Goal: Communication & Community: Answer question/provide support

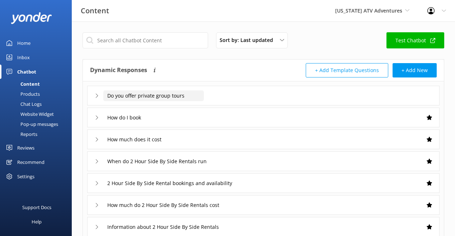
click at [204, 101] on input "Do you offer private group tours" at bounding box center [153, 95] width 100 height 11
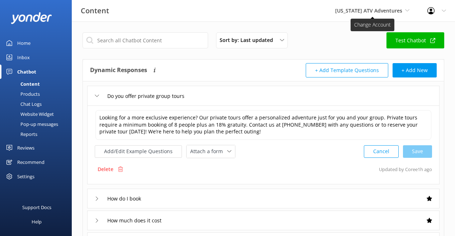
click at [342, 12] on span "[US_STATE] ATV Adventures" at bounding box center [368, 10] width 67 height 7
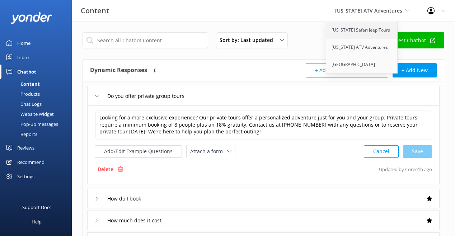
click at [330, 39] on link "[US_STATE] Safari Jeep Tours" at bounding box center [362, 30] width 72 height 17
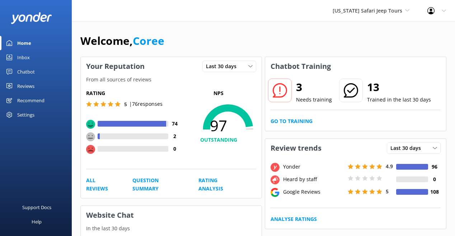
click at [315, 104] on p "Needs training" at bounding box center [314, 100] width 36 height 8
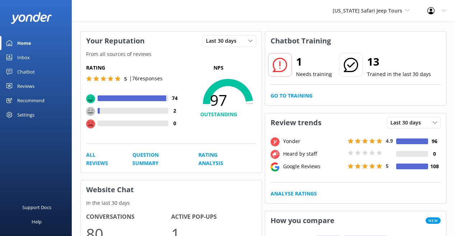
scroll to position [11, 0]
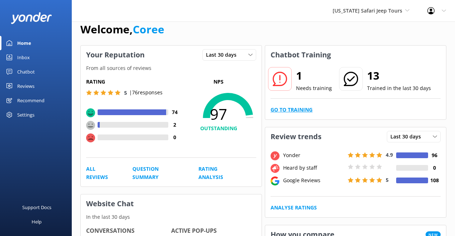
click at [295, 114] on link "Go to Training" at bounding box center [291, 110] width 42 height 8
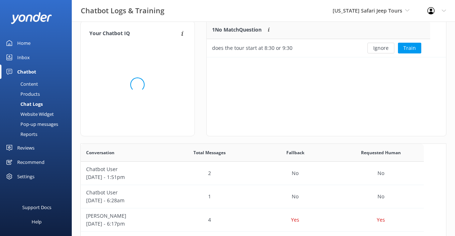
scroll to position [36, 223]
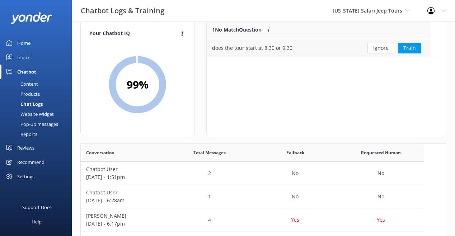
click at [292, 52] on div "does the tour start at 8:30 or 9:30" at bounding box center [252, 48] width 80 height 8
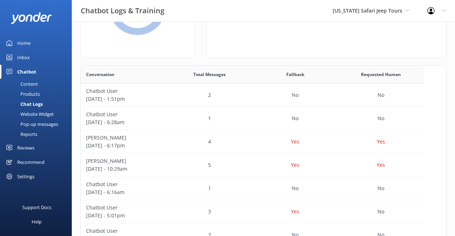
scroll to position [0, 0]
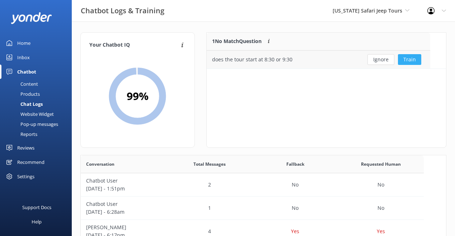
click at [421, 65] on button "Train" at bounding box center [409, 59] width 23 height 11
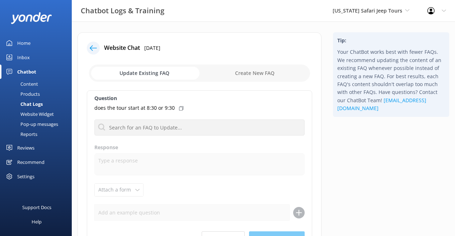
click at [30, 50] on div "Home" at bounding box center [23, 43] width 13 height 14
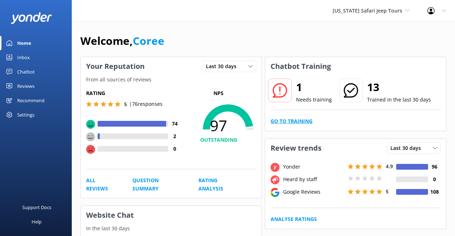
click at [309, 125] on link "Go to Training" at bounding box center [291, 121] width 42 height 8
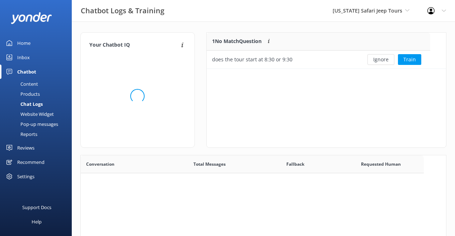
scroll to position [36, 223]
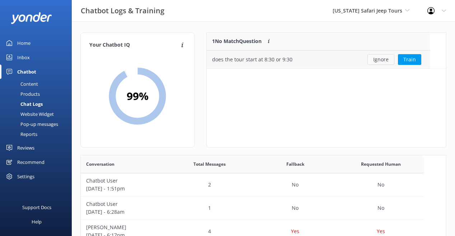
click at [388, 65] on button "Ignore" at bounding box center [380, 59] width 27 height 11
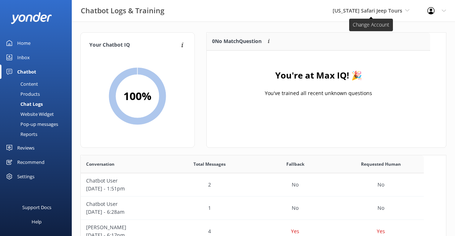
click at [332, 14] on span "[US_STATE] Safari Jeep Tours" at bounding box center [367, 10] width 70 height 7
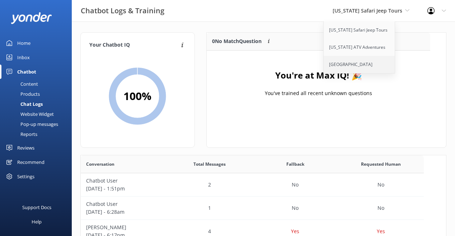
click at [323, 73] on link "[GEOGRAPHIC_DATA]" at bounding box center [359, 64] width 72 height 17
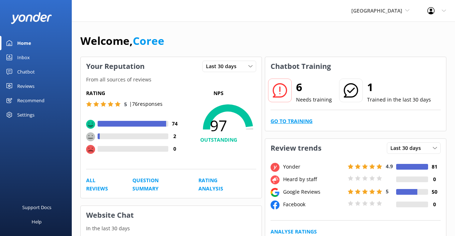
click at [293, 125] on link "Go to Training" at bounding box center [291, 121] width 42 height 8
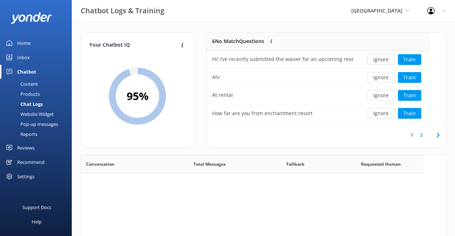
scroll to position [90, 223]
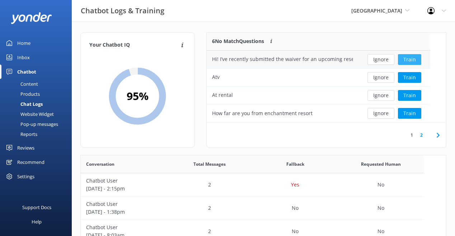
click at [421, 65] on button "Train" at bounding box center [409, 59] width 23 height 11
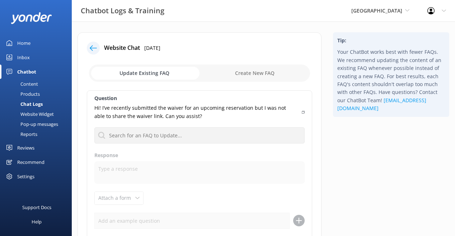
click at [100, 54] on div at bounding box center [93, 48] width 13 height 13
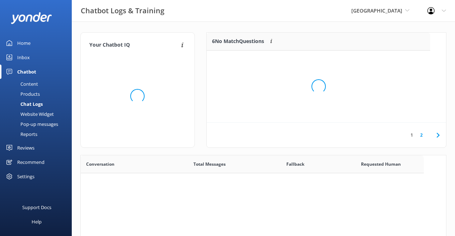
scroll to position [251, 343]
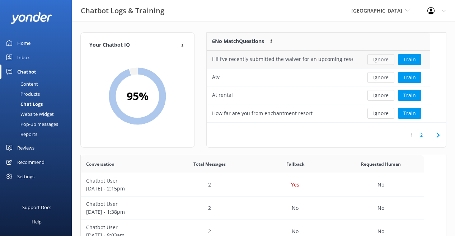
click at [390, 65] on button "Ignore" at bounding box center [380, 59] width 27 height 11
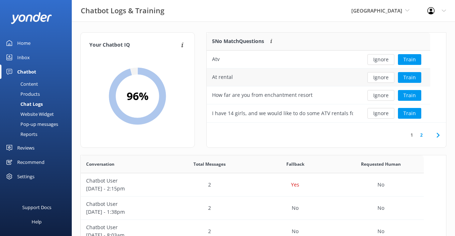
click at [382, 77] on div "Ignore Train" at bounding box center [394, 77] width 72 height 18
click at [382, 65] on button "Ignore" at bounding box center [380, 59] width 27 height 11
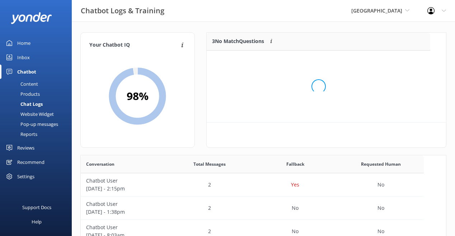
scroll to position [72, 223]
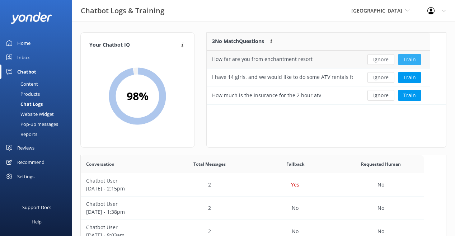
click at [417, 65] on button "Train" at bounding box center [409, 59] width 23 height 11
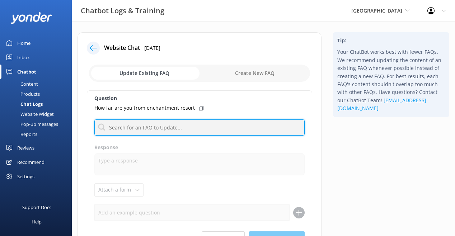
click at [179, 136] on input "text" at bounding box center [199, 127] width 210 height 16
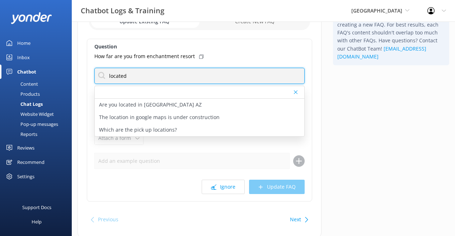
scroll to position [54, 0]
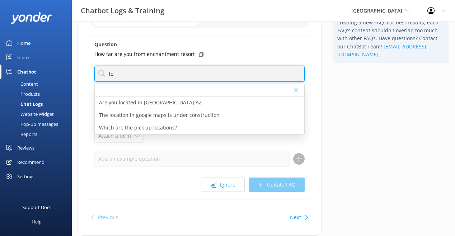
type input "l"
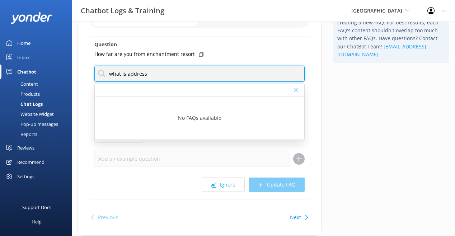
drag, startPoint x: 158, startPoint y: 106, endPoint x: 132, endPoint y: 104, distance: 27.0
click at [132, 82] on input "what is address" at bounding box center [199, 74] width 210 height 16
type input "address"
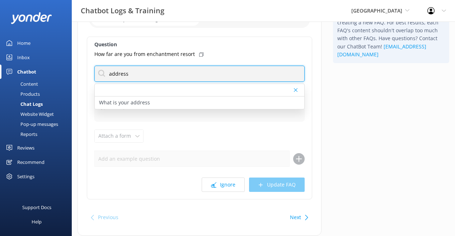
click at [172, 82] on input "address" at bounding box center [199, 74] width 210 height 16
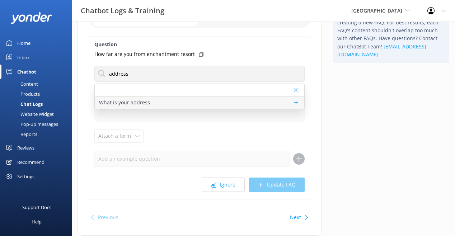
click at [144, 106] on p "What is your address" at bounding box center [124, 103] width 51 height 8
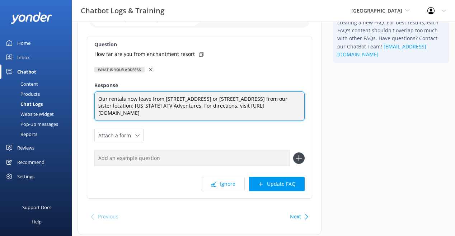
click at [165, 121] on textarea "Our rentals now leave from [STREET_ADDRESS] or [STREET_ADDRESS] from our sister…" at bounding box center [199, 106] width 210 height 30
drag, startPoint x: 267, startPoint y: 138, endPoint x: 158, endPoint y: 149, distance: 109.6
click at [158, 121] on textarea "Our rentals depart from [STREET_ADDRESS] or [STREET_ADDRESS], located at our si…" at bounding box center [199, 106] width 210 height 30
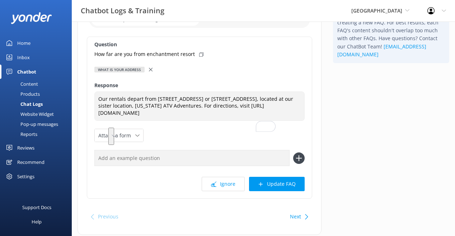
drag, startPoint x: 93, startPoint y: 153, endPoint x: 100, endPoint y: 153, distance: 6.8
click at [96, 153] on div "Website Chat [DATE] Update Existing FAQ Create New FAQ Question How far are you…" at bounding box center [199, 110] width 255 height 264
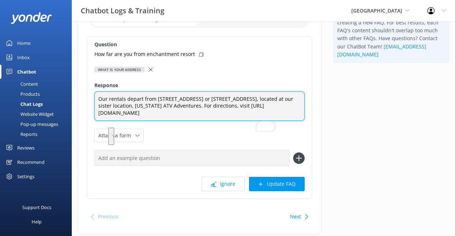
drag, startPoint x: 267, startPoint y: 139, endPoint x: 147, endPoint y: 145, distance: 119.5
click at [147, 121] on textarea "Our rentals depart from [STREET_ADDRESS] or [STREET_ADDRESS], located at our si…" at bounding box center [199, 106] width 210 height 30
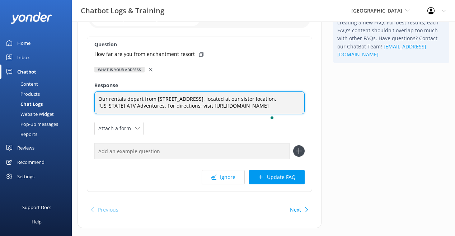
click at [295, 114] on textarea "Our rentals depart from [STREET_ADDRESS], located at our sister location, [US_S…" at bounding box center [199, 102] width 210 height 23
click at [198, 114] on textarea "Our rentals depart from [STREET_ADDRESS], located inside our sister location, […" at bounding box center [199, 102] width 210 height 23
click at [264, 114] on textarea "Our rentals depart from [STREET_ADDRESS], located inside our sister brand, [US_…" at bounding box center [199, 102] width 210 height 23
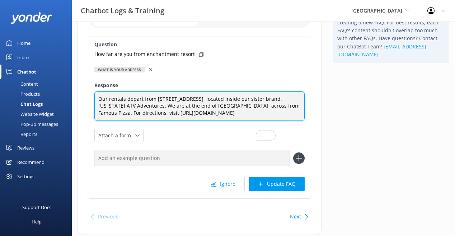
click at [136, 121] on textarea "Our rentals depart from [STREET_ADDRESS], located inside our sister brand, [US_…" at bounding box center [199, 106] width 210 height 30
click at [138, 121] on textarea "Our rentals depart from [STREET_ADDRESS], located inside our sister brand, [US_…" at bounding box center [199, 106] width 210 height 30
click at [146, 121] on textarea "Rentals depart from [STREET_ADDRESS], located inside our sister brand, [US_STAT…" at bounding box center [199, 106] width 210 height 30
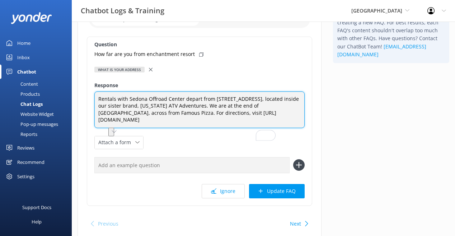
drag, startPoint x: 161, startPoint y: 137, endPoint x: 120, endPoint y: 133, distance: 40.7
click at [120, 128] on textarea "Rentals with Sedona Offroad Center depart from [STREET_ADDRESS], located inside…" at bounding box center [199, 109] width 210 height 37
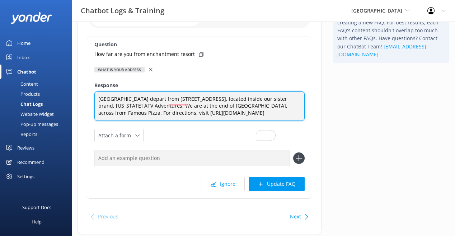
click at [189, 121] on textarea "[GEOGRAPHIC_DATA] depart from [STREET_ADDRESS], located inside our sister brand…" at bounding box center [199, 106] width 210 height 30
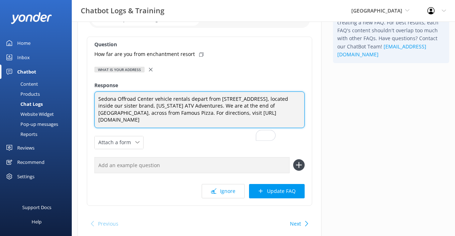
click at [174, 128] on textarea "Sedona Offroad Center vehicle rentals depart from [STREET_ADDRESS], located ins…" at bounding box center [199, 109] width 210 height 37
click at [265, 128] on textarea "Sedona Offroad Center vehicle rentals depart from [STREET_ADDRESS] - located in…" at bounding box center [199, 109] width 210 height 37
click at [176, 128] on textarea "Sedona Offroad Center vehicle rentals depart from [STREET_ADDRESS] - located in…" at bounding box center [199, 109] width 210 height 37
drag, startPoint x: 285, startPoint y: 148, endPoint x: 237, endPoint y: 141, distance: 48.9
click at [237, 128] on textarea "Sedona Offroad Center vehicle rentals depart from [STREET_ADDRESS]. We are loca…" at bounding box center [199, 109] width 210 height 37
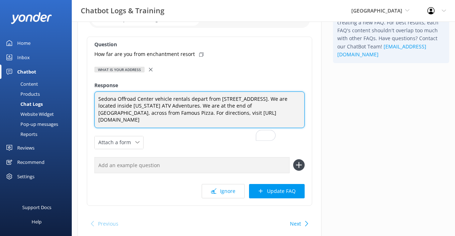
click at [156, 128] on textarea "Sedona Offroad Center vehicle rentals depart from [STREET_ADDRESS]. We are loca…" at bounding box center [199, 109] width 210 height 37
click at [210, 128] on textarea "Sedona Offroad Center vehicle rentals depart from [STREET_ADDRESS]. We are loca…" at bounding box center [199, 109] width 210 height 37
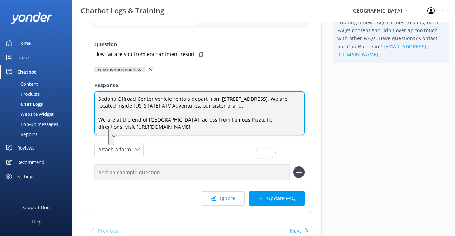
drag, startPoint x: 226, startPoint y: 172, endPoint x: 138, endPoint y: 180, distance: 87.5
click at [138, 135] on textarea "Sedona Offroad Center vehicle rentals depart from [STREET_ADDRESS]. We are loca…" at bounding box center [199, 113] width 210 height 44
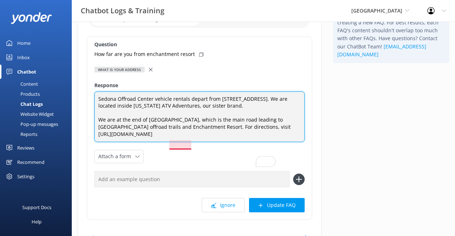
click at [204, 142] on textarea "Sedona Offroad Center vehicle rentals depart from [STREET_ADDRESS]. We are loca…" at bounding box center [199, 116] width 210 height 51
click at [231, 142] on textarea "Sedona Offroad Center vehicle rentals depart from [STREET_ADDRESS]. We are loca…" at bounding box center [199, 116] width 210 height 51
click at [249, 142] on textarea "Sedona Offroad Center vehicle rentals depart from [STREET_ADDRESS]. We are loca…" at bounding box center [199, 116] width 210 height 51
click at [144, 142] on textarea "Sedona Offroad Center vehicle rentals depart from [STREET_ADDRESS]. We are loca…" at bounding box center [199, 116] width 210 height 51
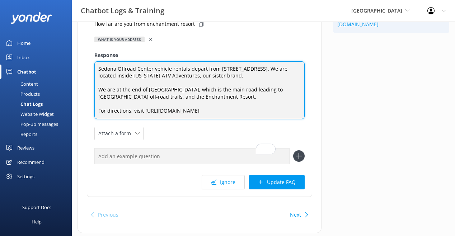
scroll to position [85, 0]
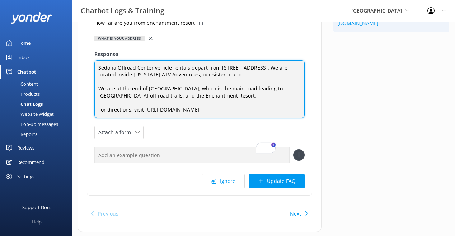
click at [203, 108] on textarea "Sedona Offroad Center vehicle rentals depart from [STREET_ADDRESS]. We are loca…" at bounding box center [199, 89] width 210 height 58
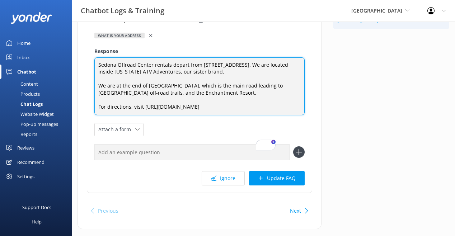
scroll to position [86, 0]
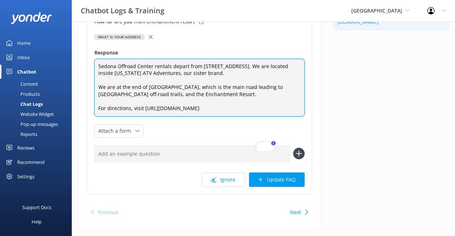
click at [131, 117] on textarea "Sedona Offroad Center rentals depart from [STREET_ADDRESS]. We are located insi…" at bounding box center [199, 88] width 210 height 58
click at [167, 117] on textarea "Sedona Offroad Center rentals depart from [STREET_ADDRESS]. We are located insi…" at bounding box center [199, 88] width 210 height 58
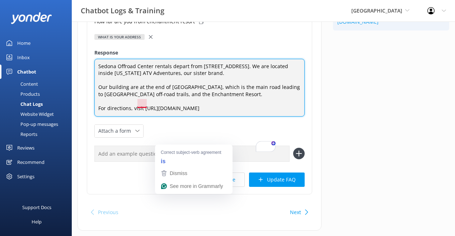
click at [167, 117] on textarea "Sedona Offroad Center rentals depart from [STREET_ADDRESS]. We are located insi…" at bounding box center [199, 88] width 210 height 58
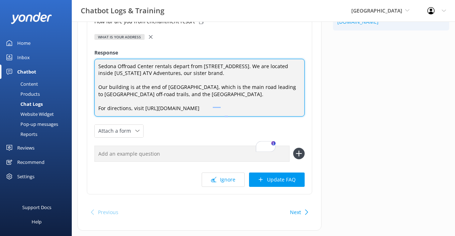
click at [203, 117] on textarea "Sedona Offroad Center rentals depart from [STREET_ADDRESS]. We are located insi…" at bounding box center [199, 88] width 210 height 58
click at [247, 117] on textarea "Sedona Offroad Center rentals depart from [STREET_ADDRESS]. We are located insi…" at bounding box center [199, 88] width 210 height 58
click at [205, 117] on textarea "Sedona Offroad Center rentals depart from [STREET_ADDRESS]. We are located insi…" at bounding box center [199, 88] width 210 height 58
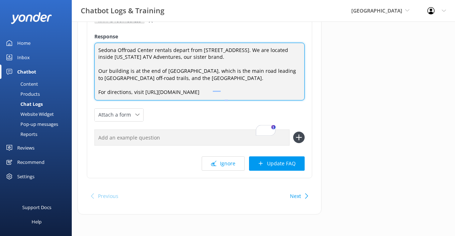
scroll to position [180, 0]
type textarea "Sedona Offroad Center rentals depart from [STREET_ADDRESS]. We are located insi…"
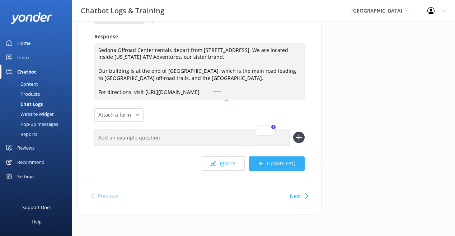
click at [275, 171] on button "Update FAQ" at bounding box center [277, 163] width 56 height 14
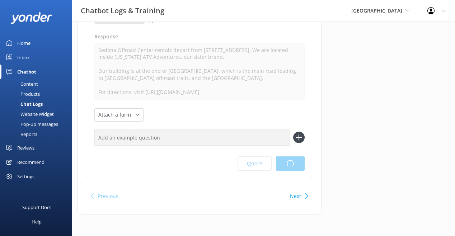
scroll to position [0, 0]
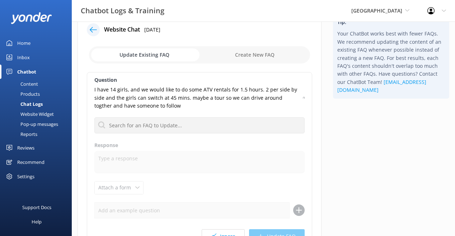
scroll to position [17, 0]
click at [30, 65] on div "Inbox" at bounding box center [23, 57] width 13 height 14
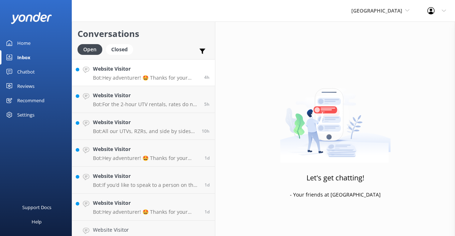
click at [142, 81] on p "Bot: Hey adventurer! 🤩 Thanks for your message, we'll get back to you as soon a…" at bounding box center [146, 78] width 106 height 6
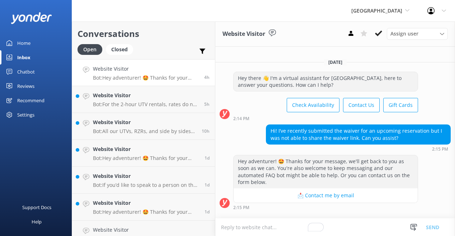
scroll to position [102, 0]
type textarea "H"
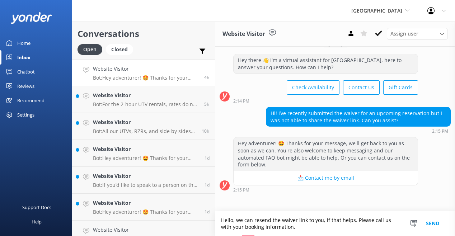
scroll to position [119, 0]
click at [379, 226] on textarea "Hello, we can resend the waiver link to you if that helps. Please call us with …" at bounding box center [335, 223] width 240 height 25
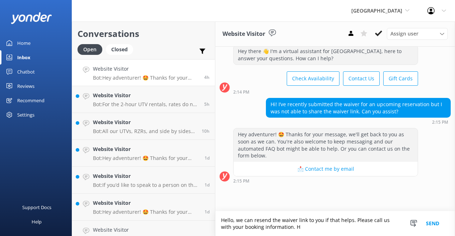
scroll to position [128, 0]
type textarea "Hello, we can resend the waiver link to you if that helps. Please call us with …"
click at [419, 213] on button "Send" at bounding box center [432, 223] width 27 height 25
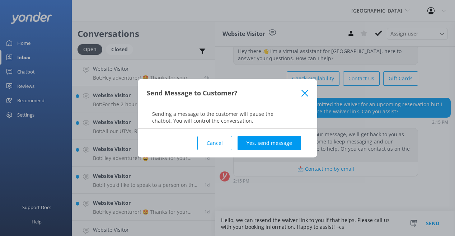
click at [216, 150] on button "Cancel" at bounding box center [214, 143] width 35 height 14
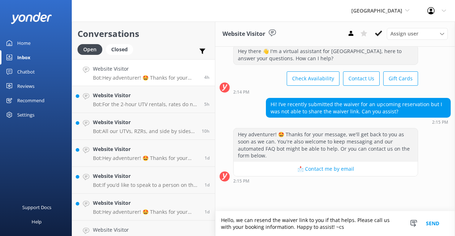
click at [429, 212] on button "Send" at bounding box center [432, 223] width 27 height 25
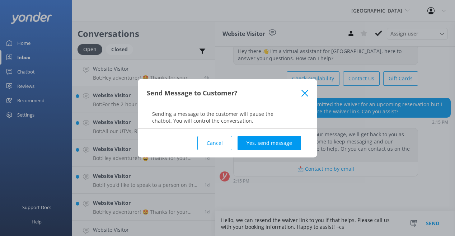
click at [226, 148] on button "Cancel" at bounding box center [214, 143] width 35 height 14
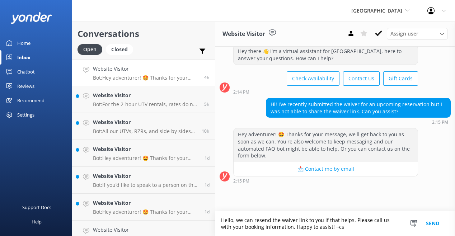
click at [326, 212] on textarea "Hello, we can resend the waiver link to you if that helps. Please call us with …" at bounding box center [335, 223] width 240 height 25
click at [425, 211] on button "Send" at bounding box center [432, 223] width 27 height 25
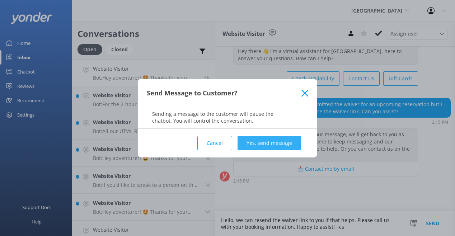
click at [272, 150] on button "Yes, send message" at bounding box center [268, 143] width 63 height 14
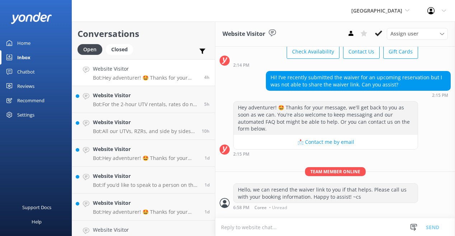
scroll to position [177, 0]
click at [189, 108] on p "Bot: For the 2-hour UTV rentals, rates do not include gas, sales taxes, insuran…" at bounding box center [146, 104] width 106 height 6
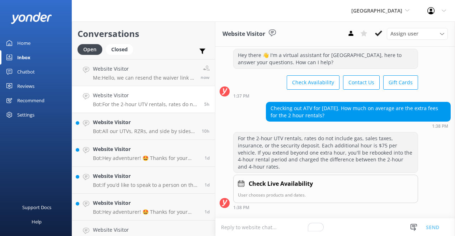
scroll to position [139, 0]
click at [196, 134] on p "Bot: All our UTVs, RZRs, and side by sides are self-guided. We provide directio…" at bounding box center [144, 131] width 103 height 6
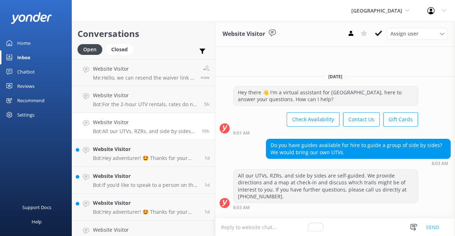
scroll to position [84, 0]
click at [292, 225] on textarea "To enrich screen reader interactions, please activate Accessibility in Grammarl…" at bounding box center [335, 227] width 240 height 18
type textarea "W"
click at [190, 153] on h4 "Website Visitor" at bounding box center [146, 149] width 106 height 8
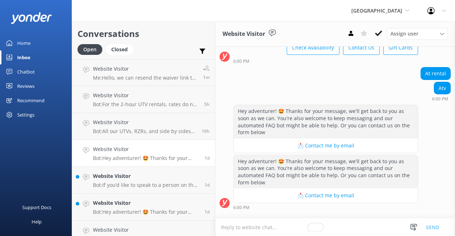
scroll to position [182, 0]
click at [287, 225] on textarea "To enrich screen reader interactions, please activate Accessibility in Grammarl…" at bounding box center [335, 227] width 240 height 18
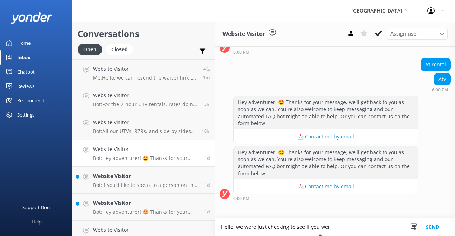
scroll to position [191, 0]
click at [340, 227] on textarea "Hello, we were just checking to see if you were able to book your AT" at bounding box center [335, 227] width 240 height 18
click at [383, 222] on textarea "Hello, we were just checking to see if you were able to create your AT" at bounding box center [335, 227] width 240 height 18
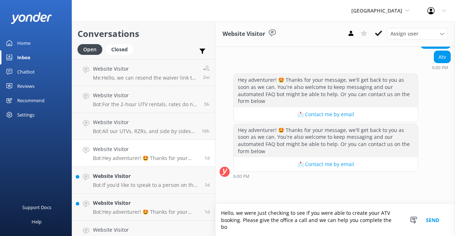
scroll to position [213, 0]
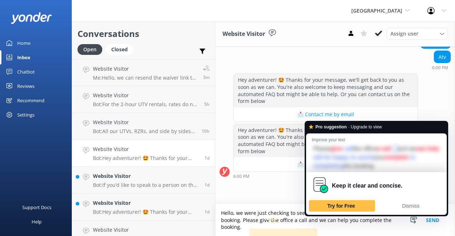
click at [308, 223] on textarea "Hello, we were just checking to see if you were able to create your ATV booking…" at bounding box center [335, 220] width 240 height 32
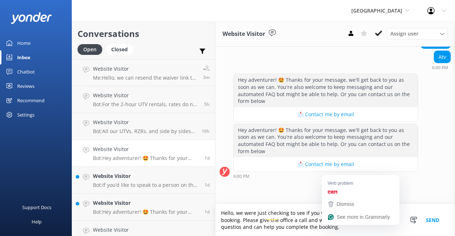
click at [332, 229] on textarea "Hello, we were just checking to see if you were able to create your ATV booking…" at bounding box center [335, 220] width 240 height 32
type textarea "Hello, we were just checking to see if you were able to create your ATV booking…"
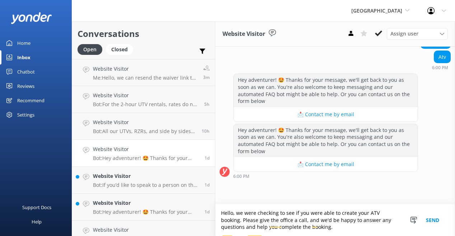
scroll to position [13, 0]
click at [308, 227] on textarea "Hello, we were checking to see if you were able to create your ATV booking. Ple…" at bounding box center [335, 220] width 240 height 32
click at [286, 229] on textarea "Hello, we were checking to see if you were able to create your ATV booking. Ple…" at bounding box center [335, 220] width 240 height 32
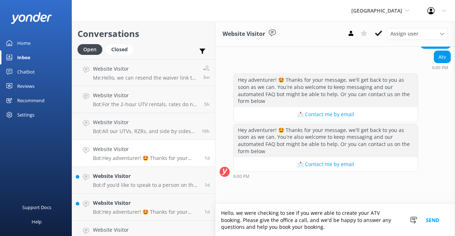
click at [304, 227] on textarea "Hello, we were checking to see if you were able to create your ATV booking. Ple…" at bounding box center [335, 220] width 240 height 32
click at [288, 207] on textarea "Hello, we were checking to see if you were able to create your ATV booking. Ple…" at bounding box center [335, 220] width 240 height 32
click at [307, 206] on textarea "Hello, we were checking to see if you were able to create your ATV booking. Ple…" at bounding box center [335, 220] width 240 height 32
click at [289, 207] on textarea "Hello, we were checking to see if you were able to create your ATV booking. Ple…" at bounding box center [335, 220] width 240 height 32
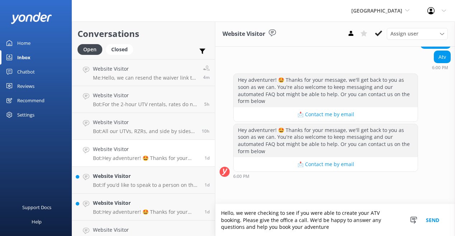
paste textarea "☎️ [PHONE_NUMBER]"
click at [287, 208] on textarea "Hello, we were checking to see if you were able to create your ATV booking. Ple…" at bounding box center [335, 220] width 240 height 32
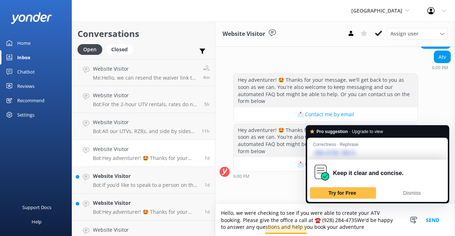
click at [345, 207] on textarea "Hello, we were checking to see if you were able to create your ATV booking. Ple…" at bounding box center [335, 220] width 240 height 32
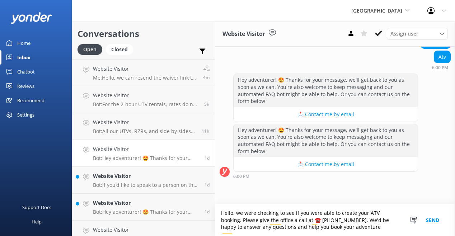
click at [378, 227] on textarea "Hello, we were checking to see if you were able to create your ATV booking. Ple…" at bounding box center [335, 220] width 240 height 32
click at [299, 208] on textarea "Hello, we were checking to see if you were able to create your ATV booking. Ple…" at bounding box center [335, 220] width 240 height 32
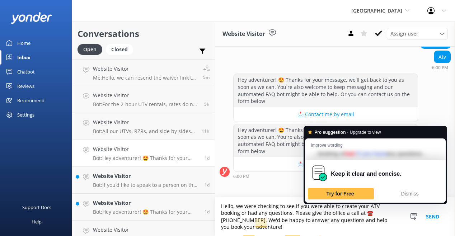
click at [316, 213] on textarea "Hello, we were checking to see if you were able to create your ATV booking or h…" at bounding box center [335, 216] width 240 height 39
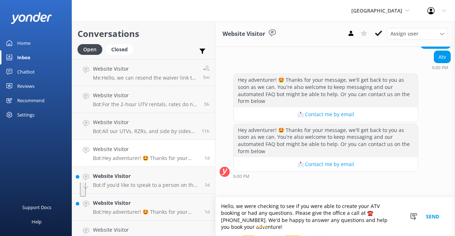
click at [332, 209] on textarea "Hello, we were checking to see if you were able to create your ATV booking or h…" at bounding box center [335, 216] width 240 height 39
type textarea "Hello, we were checking to see if you were able to create your ATV booking or s…"
click at [427, 211] on button "Send" at bounding box center [432, 216] width 27 height 39
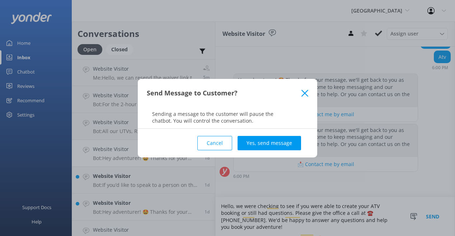
click at [259, 150] on button "Yes, send message" at bounding box center [268, 143] width 63 height 14
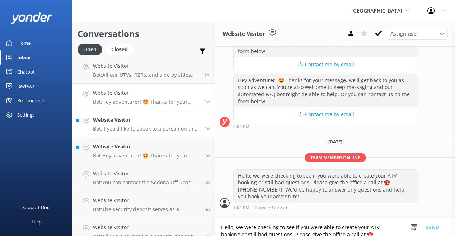
click at [182, 132] on p "Bot: If you’d like to speak to a person on the Sedona Off-Road Center team, ple…" at bounding box center [146, 128] width 106 height 6
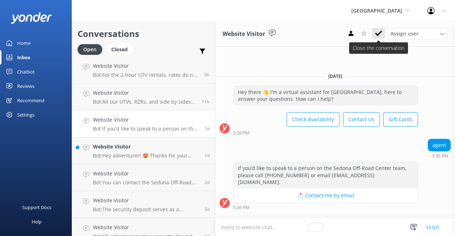
click at [382, 36] on use at bounding box center [378, 33] width 7 height 6
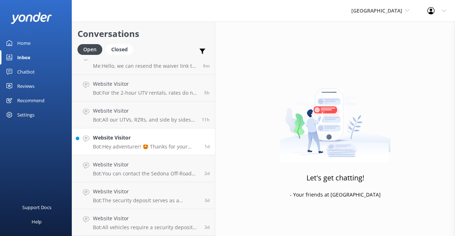
click at [199, 150] on p "Bot: Hey adventurer! 🤩 Thanks for your message, we'll get back to you as soon a…" at bounding box center [146, 146] width 106 height 6
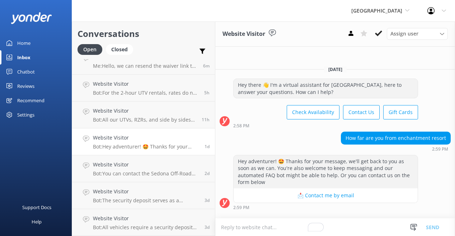
scroll to position [84, 0]
click at [410, 226] on icon at bounding box center [413, 227] width 7 height 7
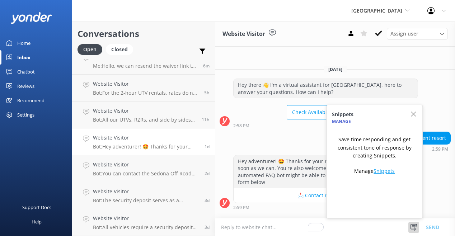
click at [373, 167] on link "Snippets" at bounding box center [383, 170] width 21 height 7
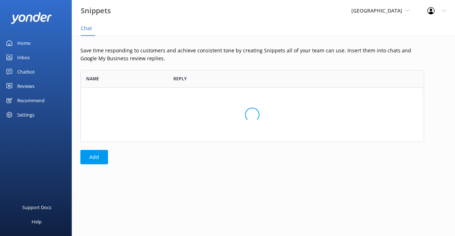
scroll to position [72, 343]
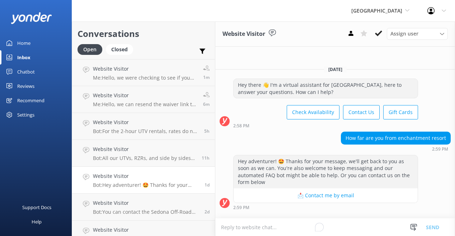
scroll to position [84, 0]
click at [320, 226] on textarea "To enrich screen reader interactions, please activate Accessibility in Grammarl…" at bounding box center [335, 227] width 240 height 18
click at [34, 79] on div "Chatbot" at bounding box center [26, 72] width 18 height 14
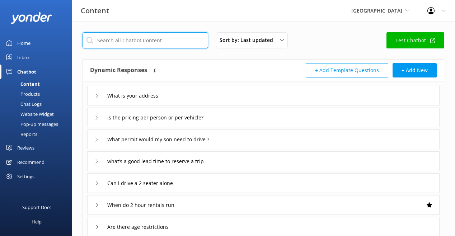
click at [172, 48] on input "text" at bounding box center [144, 40] width 125 height 16
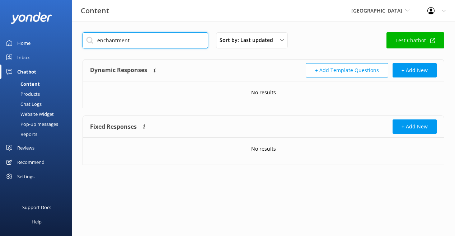
click at [148, 48] on input "enchantment" at bounding box center [144, 40] width 125 height 16
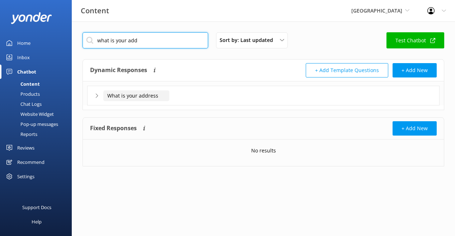
type input "what is your add"
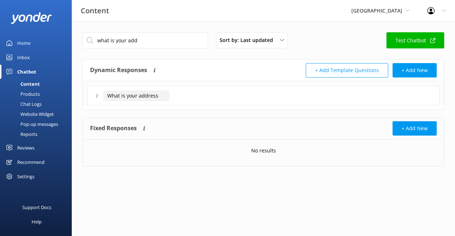
click at [157, 101] on input "What is your address" at bounding box center [136, 95] width 66 height 11
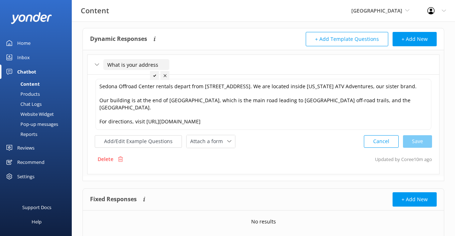
scroll to position [32, 0]
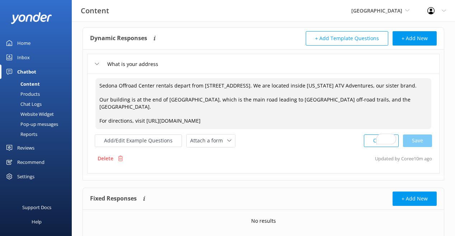
drag, startPoint x: 316, startPoint y: 167, endPoint x: 95, endPoint y: 104, distance: 229.0
click at [95, 104] on div "what is your add Sort by: Last updated Title (A-Z) Last updated Test Chatbot Dy…" at bounding box center [263, 124] width 383 height 269
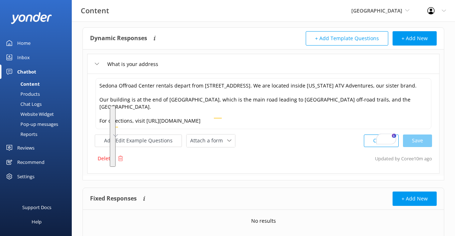
click at [30, 65] on div "Inbox" at bounding box center [23, 57] width 13 height 14
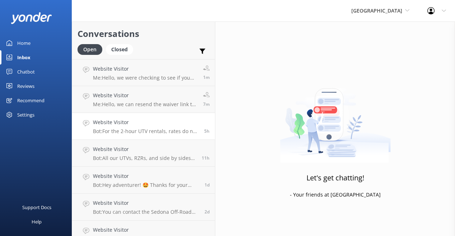
click at [198, 134] on p "Bot: For the 2-hour UTV rentals, rates do not include gas, sales taxes, insuran…" at bounding box center [146, 131] width 106 height 6
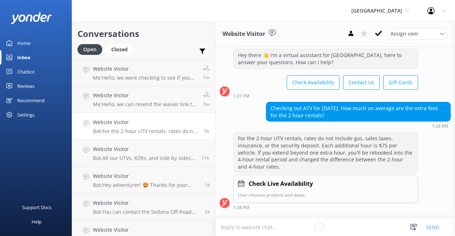
scroll to position [134, 0]
click at [382, 37] on icon at bounding box center [378, 33] width 7 height 7
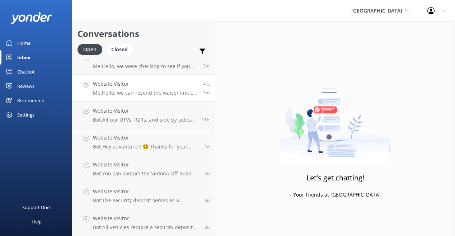
scroll to position [16, 0]
click at [196, 123] on p "Bot: All our UTVs, RZRs, and side by sides are self-guided. We provide directio…" at bounding box center [144, 120] width 103 height 6
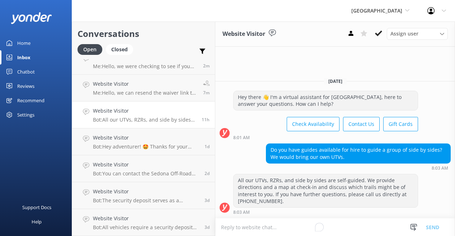
scroll to position [79, 0]
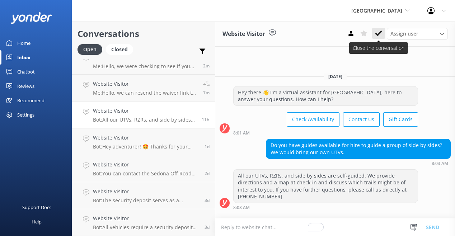
click at [382, 37] on icon at bounding box center [378, 33] width 7 height 7
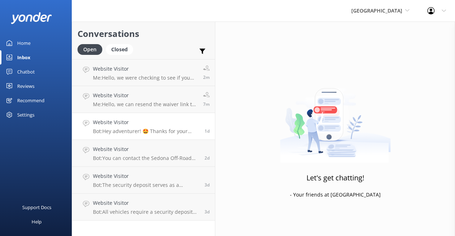
click at [199, 134] on p "Bot: Hey adventurer! 🤩 Thanks for your message, we'll get back to you as soon a…" at bounding box center [146, 131] width 106 height 6
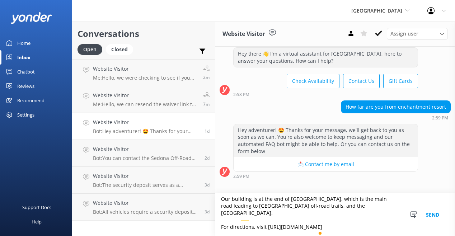
scroll to position [11, 0]
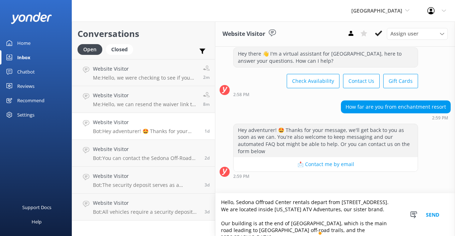
click at [295, 193] on textarea "Hello, Sedona Offroad Center rentals depart from 3075 W State Route 89A. We are…" at bounding box center [335, 214] width 240 height 43
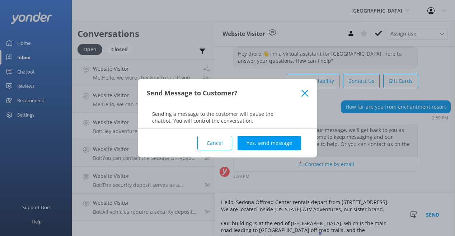
type textarea "Hello, Sedona Offroad Center rentals depart from 3075 W State Route 89A. We are…"
click at [212, 157] on div "Cancel Yes, send message" at bounding box center [227, 143] width 161 height 29
click at [220, 141] on button "Cancel" at bounding box center [214, 143] width 35 height 14
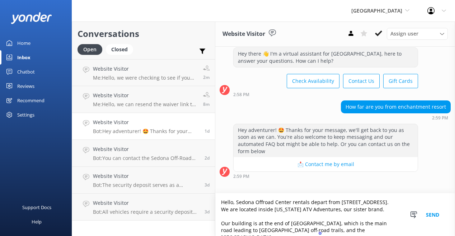
click at [295, 194] on textarea "Hello, Sedona Offroad Center rentals depart from 3075 W State Route 89A. We are…" at bounding box center [335, 214] width 240 height 43
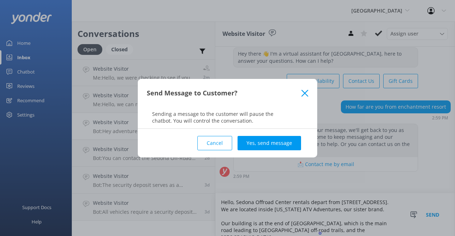
click at [226, 150] on button "Cancel" at bounding box center [214, 143] width 35 height 14
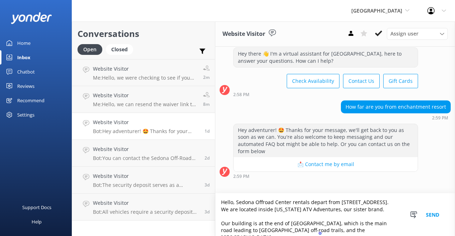
click at [295, 194] on textarea "Hello, Sedona Offroad Center rentals depart from 3075 W State Route 89A. We are…" at bounding box center [335, 214] width 240 height 43
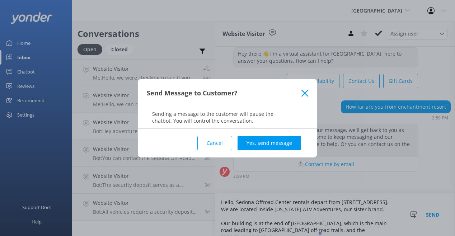
click at [221, 150] on button "Cancel" at bounding box center [214, 143] width 35 height 14
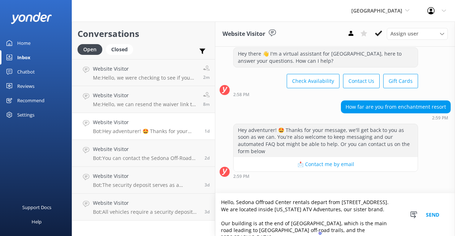
scroll to position [9, 0]
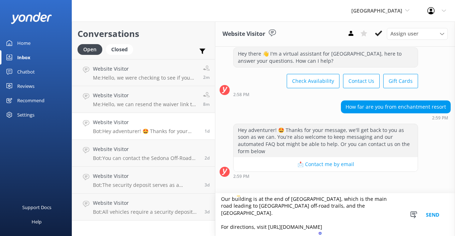
click at [428, 207] on button "Send" at bounding box center [432, 214] width 27 height 43
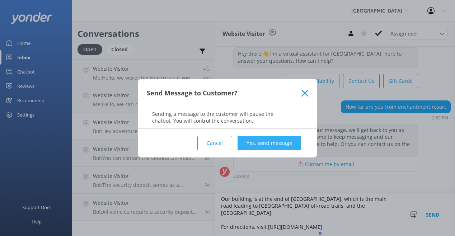
click at [274, 149] on button "Yes, send message" at bounding box center [268, 143] width 63 height 14
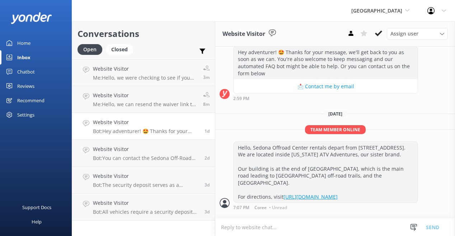
click at [199, 134] on p "Bot: Hey adventurer! 🤩 Thanks for your message, we'll get back to you as soon a…" at bounding box center [146, 131] width 106 height 6
click at [199, 152] on div "Website Visitor Bot: You can contact the Sedona Off-Road Center team at (928) 2…" at bounding box center [146, 153] width 106 height 16
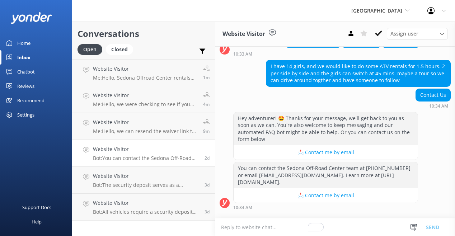
scroll to position [200, 0]
click at [295, 225] on textarea "To enrich screen reader interactions, please activate Accessibility in Grammarl…" at bounding box center [335, 227] width 240 height 18
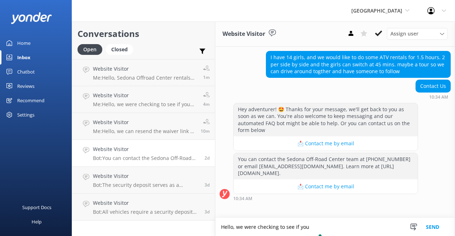
scroll to position [209, 0]
type textarea "Hello, we were checking to see if you wer"
click at [316, 218] on textarea "Hello, we were checking to see if you wer" at bounding box center [335, 227] width 240 height 18
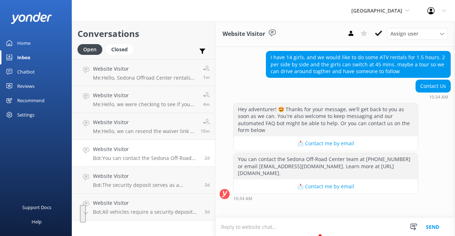
scroll to position [200, 0]
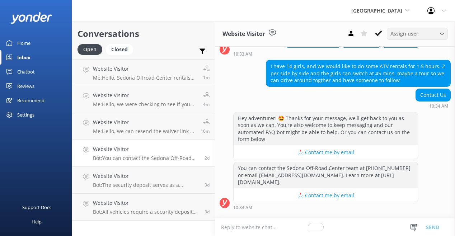
click at [418, 38] on span "Assign user" at bounding box center [404, 34] width 28 height 8
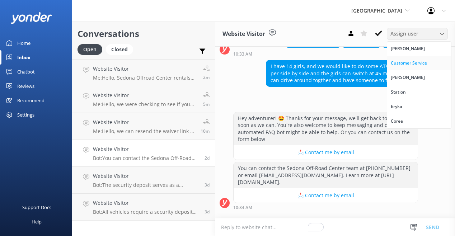
click at [414, 67] on div "Customer Service" at bounding box center [408, 63] width 36 height 7
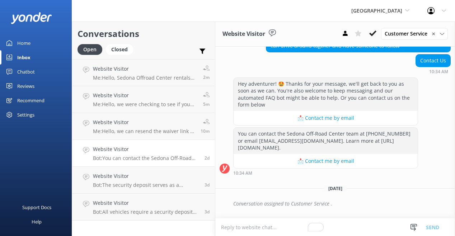
scroll to position [39, 0]
click at [199, 186] on div "Website Visitor Bot: The security deposit serves as a damage deposit and is due…" at bounding box center [146, 180] width 106 height 16
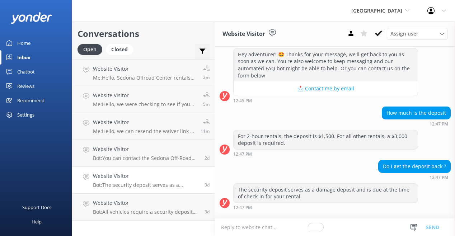
scroll to position [242, 0]
click at [295, 225] on textarea "To enrich screen reader interactions, please activate Accessibility in Grammarl…" at bounding box center [335, 227] width 240 height 18
paste textarea "your adventure worry-free."
click at [296, 226] on textarea "your adventure worry-free." at bounding box center [335, 227] width 240 height 18
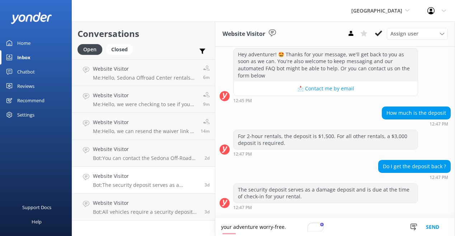
drag, startPoint x: 291, startPoint y: 226, endPoint x: 287, endPoint y: 206, distance: 20.5
click at [287, 206] on div "Website Visitor Assign user Chris Customer Service Cira Station Eryka Coree Sun…" at bounding box center [335, 129] width 240 height 214
click at [301, 224] on textarea "your adventure worry-free." at bounding box center [335, 227] width 240 height 18
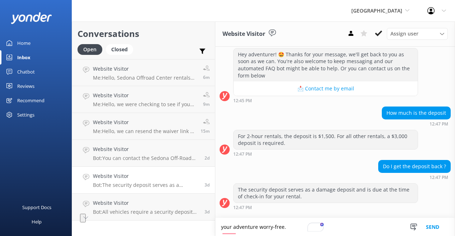
paste textarea "Your security deposit will be fully refunded if the vehicle is returned undamag…"
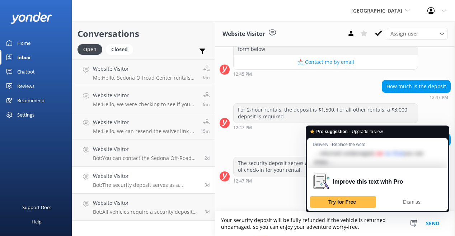
click at [313, 219] on textarea "Your security deposit will be fully refunded if the vehicle is returned undamag…" at bounding box center [335, 223] width 240 height 25
click at [313, 220] on textarea "Your security deposit will be fully refunded if the vehicle is returned undamag…" at bounding box center [335, 223] width 240 height 25
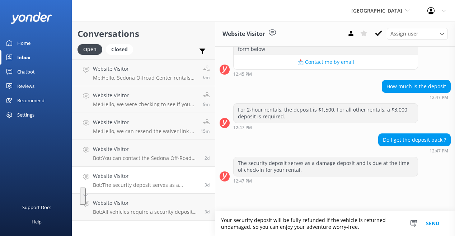
drag, startPoint x: 312, startPoint y: 216, endPoint x: 343, endPoint y: 226, distance: 32.8
click at [343, 226] on textarea "Your security deposit will be fully refunded if the vehicle is returned undamag…" at bounding box center [335, 223] width 240 height 25
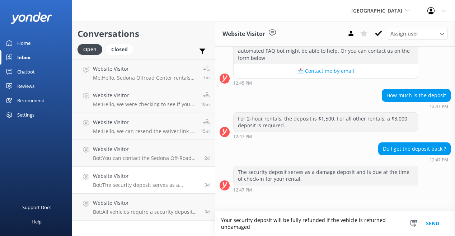
scroll to position [260, 0]
click at [427, 216] on button "Send" at bounding box center [432, 223] width 27 height 25
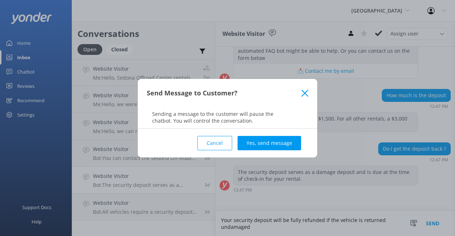
click at [277, 208] on div "Send Message to Customer? Sending a message to the customer will pause the chat…" at bounding box center [227, 118] width 455 height 236
click at [212, 150] on button "Cancel" at bounding box center [214, 143] width 35 height 14
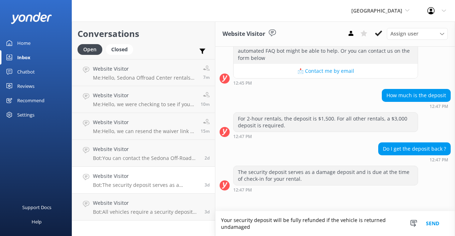
click at [277, 211] on textarea "Your security deposit will be fully refunded if the vehicle is returned undamag…" at bounding box center [335, 223] width 240 height 25
type textarea "Yes, your security deposit will be fully refunded if the vehicle is returned un…"
click at [423, 219] on button "Send" at bounding box center [432, 223] width 27 height 25
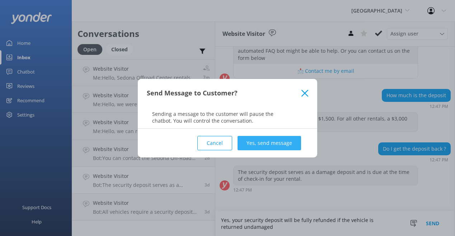
click at [279, 142] on button "Yes, send message" at bounding box center [268, 143] width 63 height 14
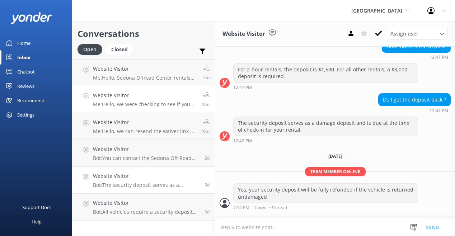
scroll to position [39, 0]
click at [199, 215] on div "Website Visitor Bot: All vehicles require a security deposit upon arrival. For …" at bounding box center [146, 207] width 106 height 16
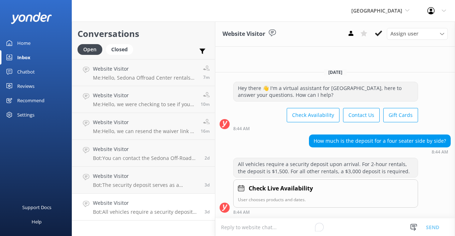
scroll to position [90, 0]
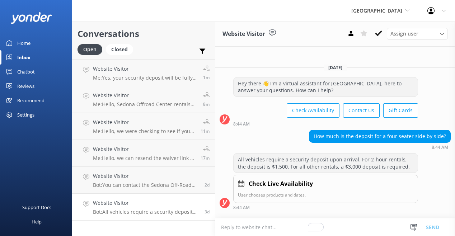
click at [362, 159] on div "All vehicles require a security deposit upon arrival. For 2-hour rentals, the d…" at bounding box center [325, 162] width 184 height 19
click at [357, 156] on div "All vehicles require a security deposit upon arrival. For 2-hour rentals, the d…" at bounding box center [325, 162] width 184 height 19
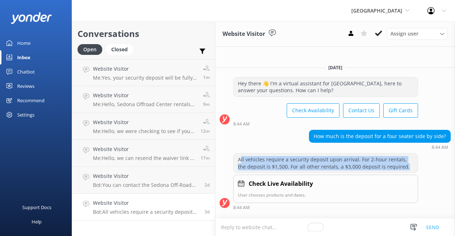
drag, startPoint x: 353, startPoint y: 156, endPoint x: 298, endPoint y: 126, distance: 62.6
click at [298, 153] on div "All vehicles require a security deposit upon arrival. For 2-hour rentals, the d…" at bounding box center [325, 162] width 184 height 19
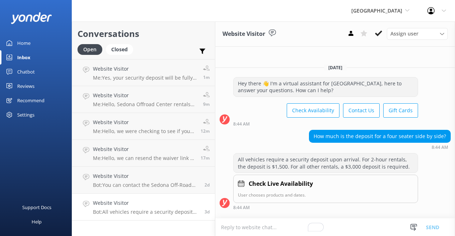
click at [284, 130] on div "How much is the deposit for a four seater side by side? 8:44 AM" at bounding box center [335, 140] width 240 height 20
click at [198, 207] on h4 "Website Visitor" at bounding box center [146, 203] width 106 height 8
click at [381, 153] on div "All vehicles require a security deposit upon arrival. For 2-hour rentals, the d…" at bounding box center [325, 162] width 184 height 19
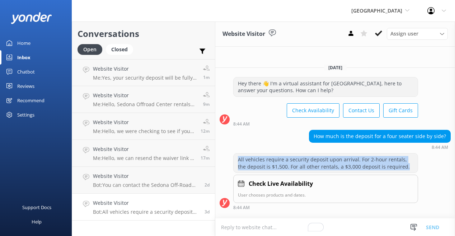
drag, startPoint x: 357, startPoint y: 155, endPoint x: 294, endPoint y: 129, distance: 67.8
click at [294, 153] on div "All vehicles require a security deposit upon arrival. For 2-hour rentals, the d…" at bounding box center [325, 162] width 184 height 19
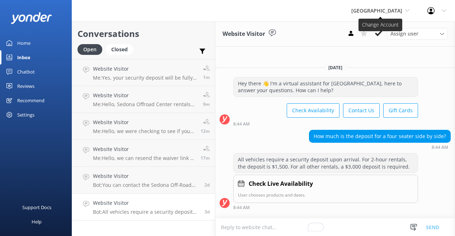
click at [386, 14] on span "[GEOGRAPHIC_DATA]" at bounding box center [376, 10] width 51 height 7
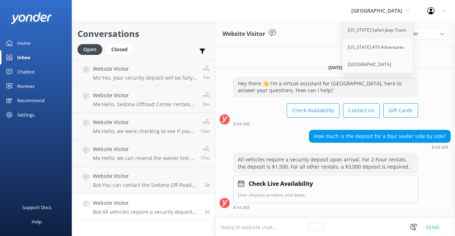
click at [342, 34] on link "[US_STATE] Safari Jeep Tours" at bounding box center [378, 30] width 72 height 17
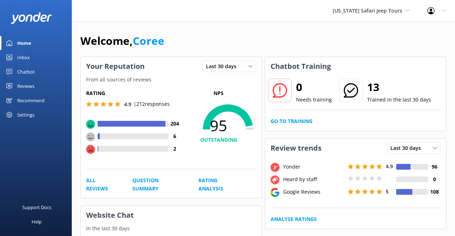
click at [30, 65] on div "Inbox" at bounding box center [23, 57] width 13 height 14
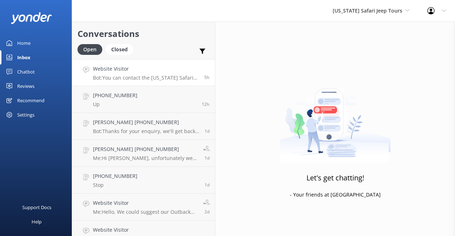
click at [153, 81] on p "Bot: You can contact the Arizona Safari Jeep Tours team at 928-282-3012 or emai…" at bounding box center [146, 78] width 106 height 6
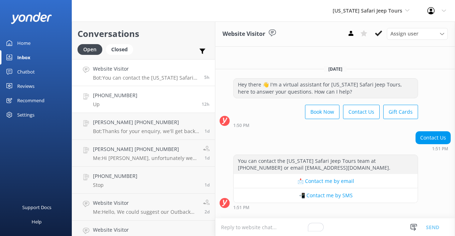
click at [178, 113] on link "+12053815974 Up 12h" at bounding box center [143, 99] width 143 height 27
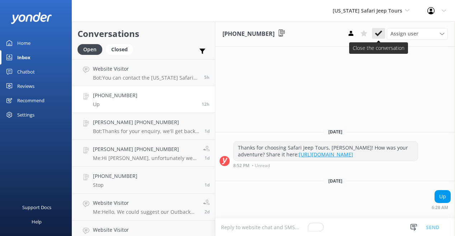
click at [382, 36] on use at bounding box center [378, 33] width 7 height 6
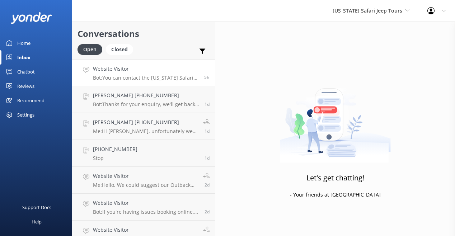
click at [199, 81] on p "Bot: You can contact the Arizona Safari Jeep Tours team at 928-282-3012 or emai…" at bounding box center [146, 78] width 106 height 6
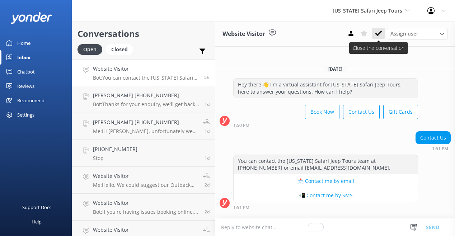
click at [382, 37] on icon at bounding box center [378, 33] width 7 height 7
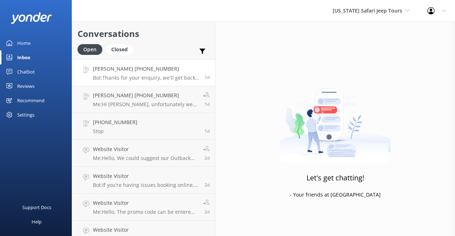
click at [168, 81] on p "Bot: Thanks for your enquiry, we'll get back to you as soon as we can during op…" at bounding box center [146, 78] width 106 height 6
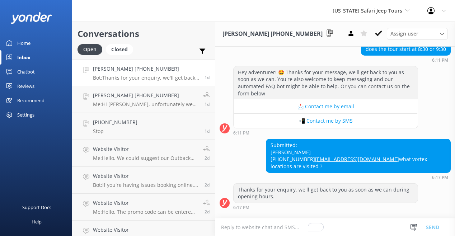
scroll to position [212, 0]
click at [418, 38] on span "Assign user" at bounding box center [404, 34] width 28 height 8
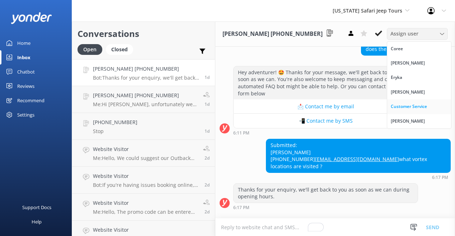
click at [427, 110] on div "Customer Service" at bounding box center [408, 106] width 36 height 7
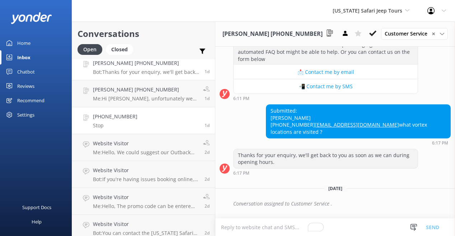
scroll to position [10, 0]
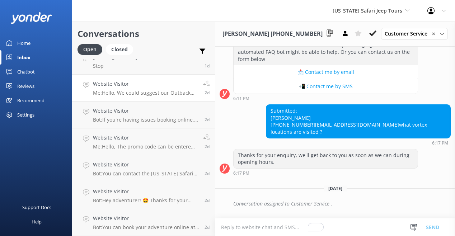
scroll to position [114, 0]
click at [34, 93] on div "Reviews" at bounding box center [25, 86] width 17 height 14
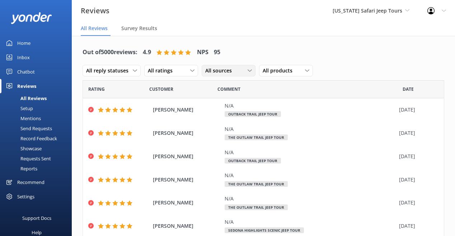
click at [253, 75] on div "All sources" at bounding box center [228, 71] width 50 height 8
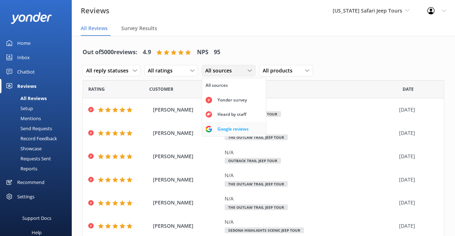
click at [254, 133] on div "Google reviews" at bounding box center [233, 128] width 42 height 7
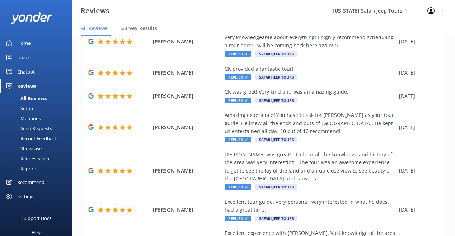
scroll to position [204, 0]
